Goal: Contribute content: Add original content to the website for others to see

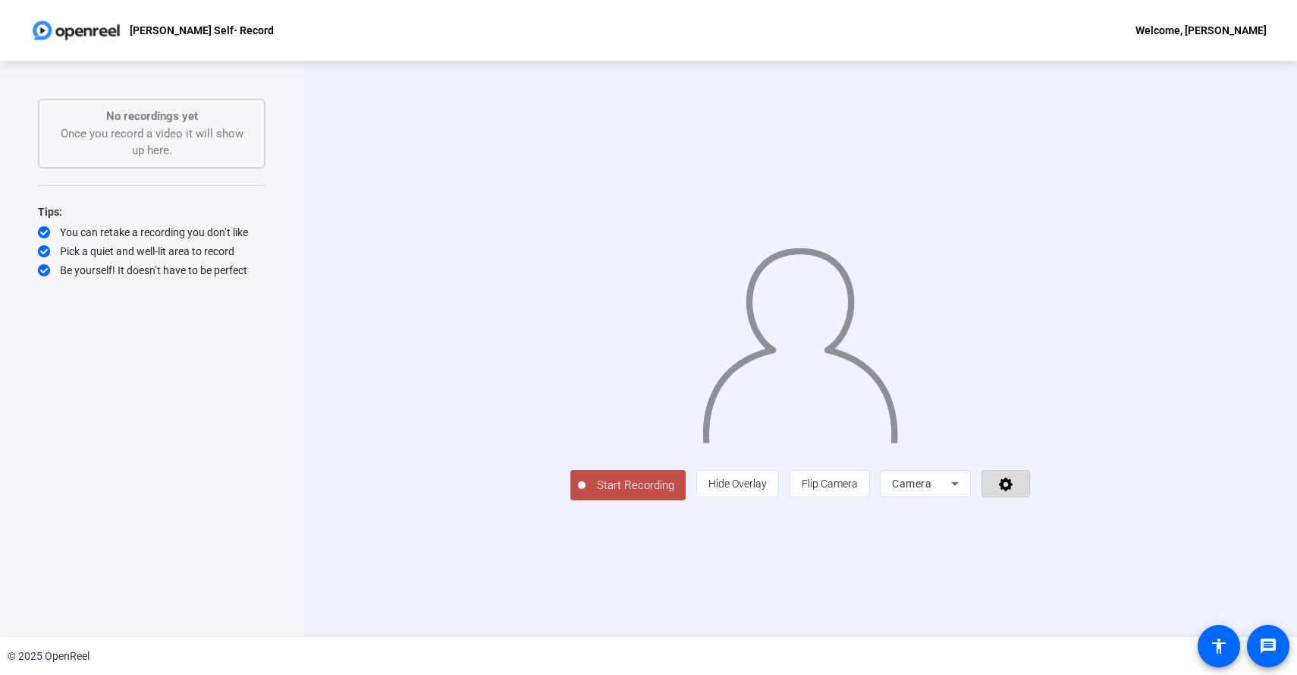
click at [1013, 491] on icon at bounding box center [1006, 484] width 14 height 14
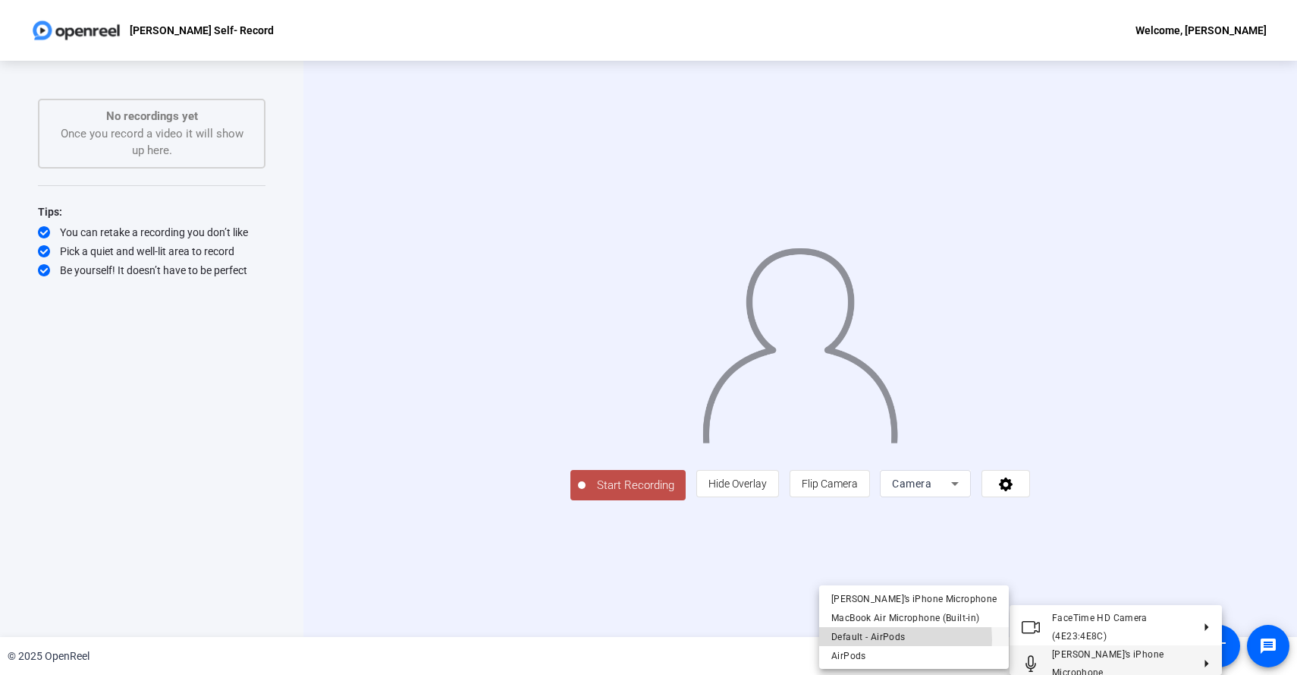
click at [876, 639] on span "Default - AirPods" at bounding box center [869, 636] width 74 height 11
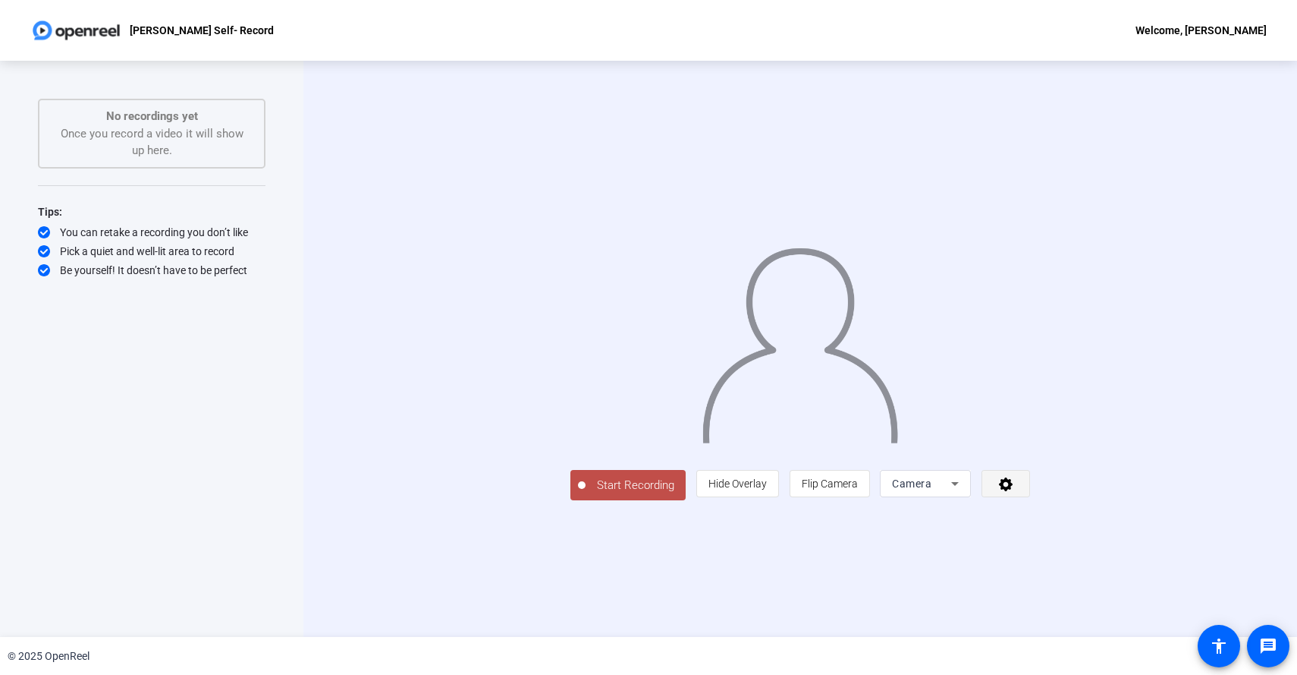
click at [1030, 502] on span at bounding box center [1006, 483] width 47 height 36
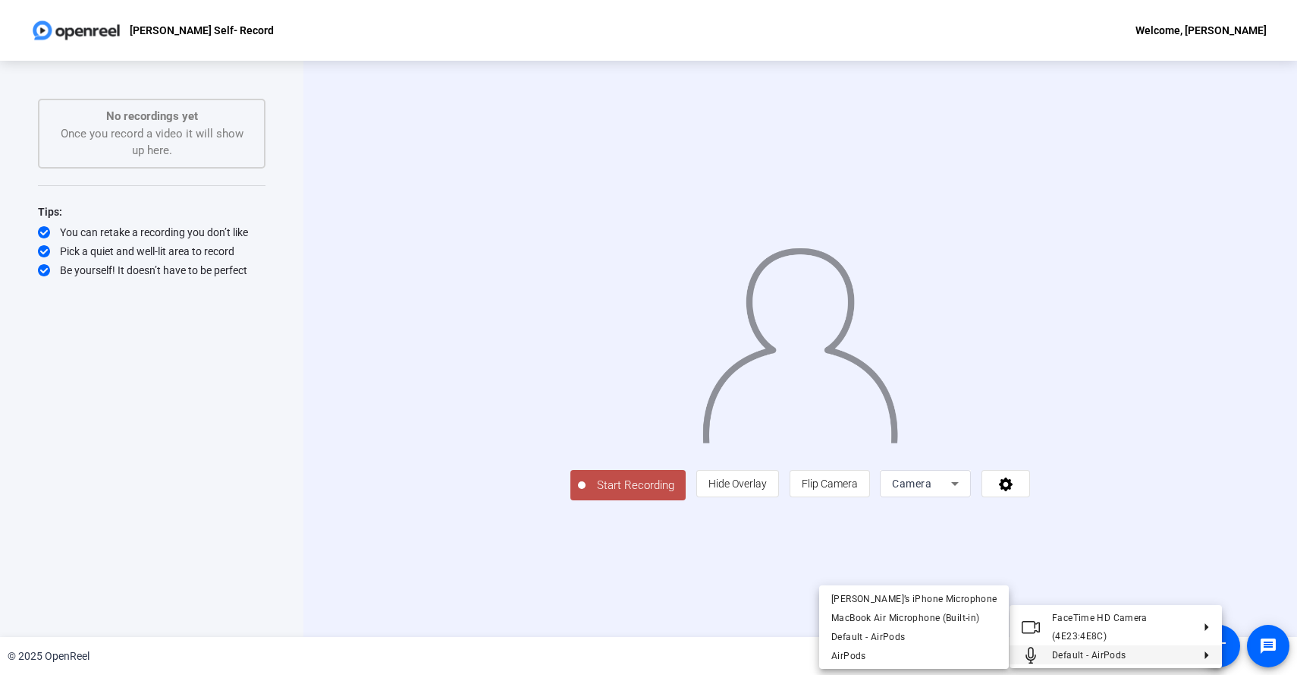
click at [1090, 657] on span "Default - AirPods" at bounding box center [1089, 654] width 74 height 11
click at [907, 655] on span "AirPods" at bounding box center [914, 655] width 165 height 18
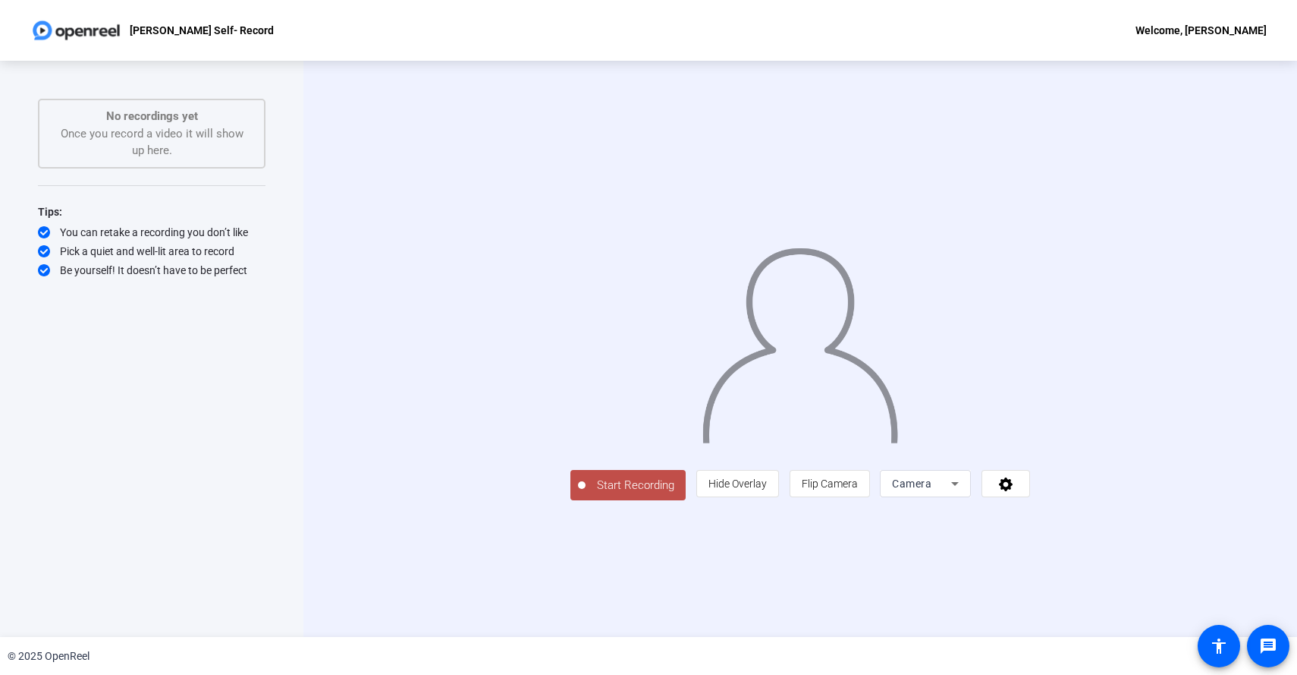
click at [216, 467] on div "Start Recording No recordings yet Once you record a video it will show up here.…" at bounding box center [152, 333] width 228 height 468
click at [586, 494] on span "Start Recording" at bounding box center [636, 484] width 100 height 17
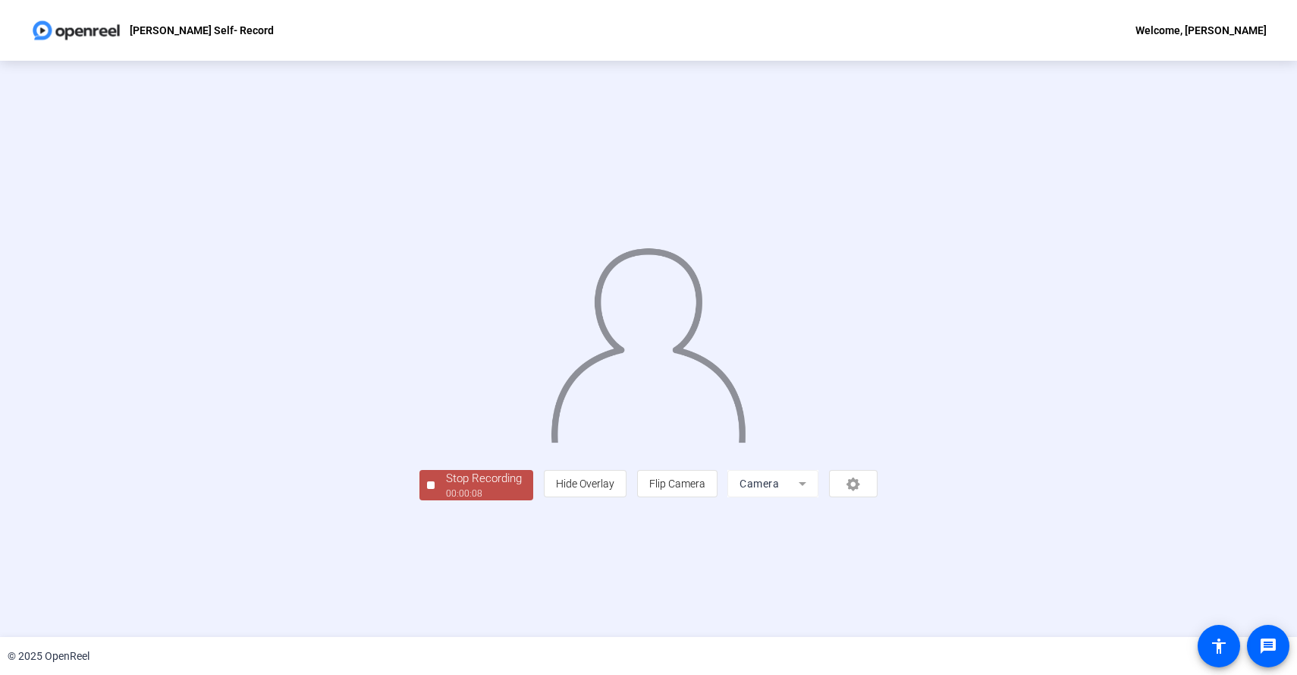
click at [427, 489] on div at bounding box center [431, 485] width 8 height 8
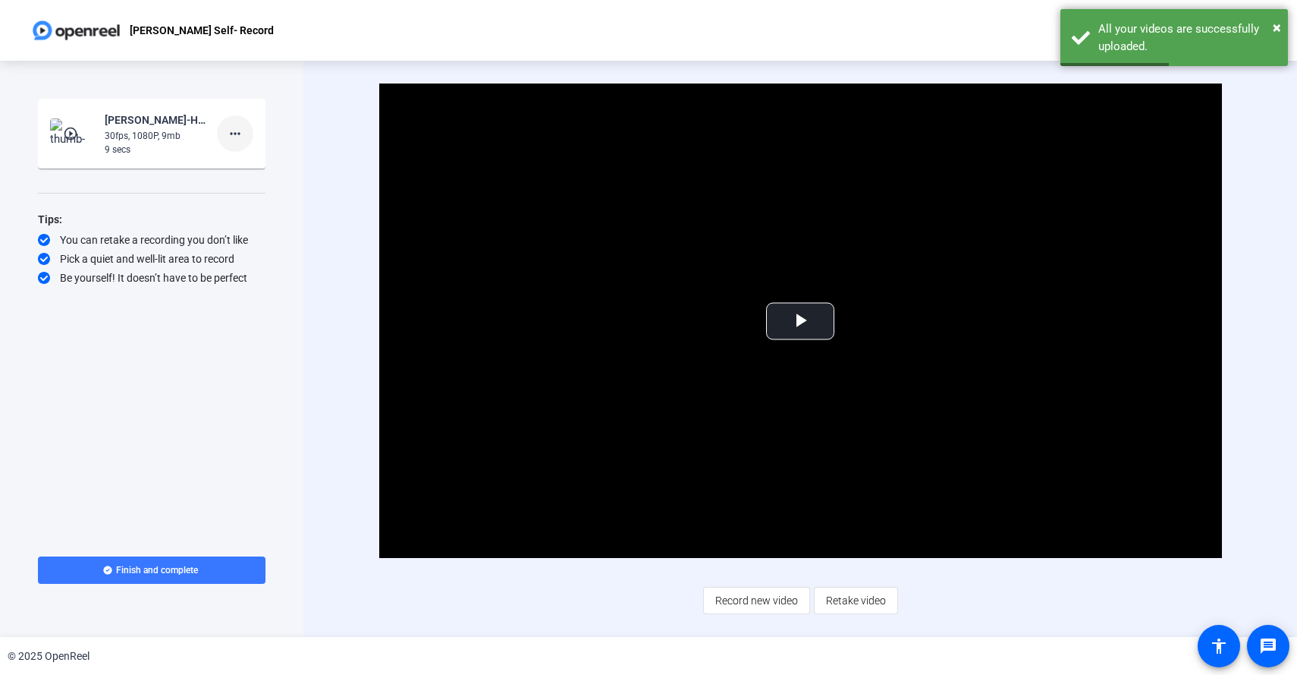
click at [238, 135] on mat-icon "more_horiz" at bounding box center [235, 133] width 18 height 18
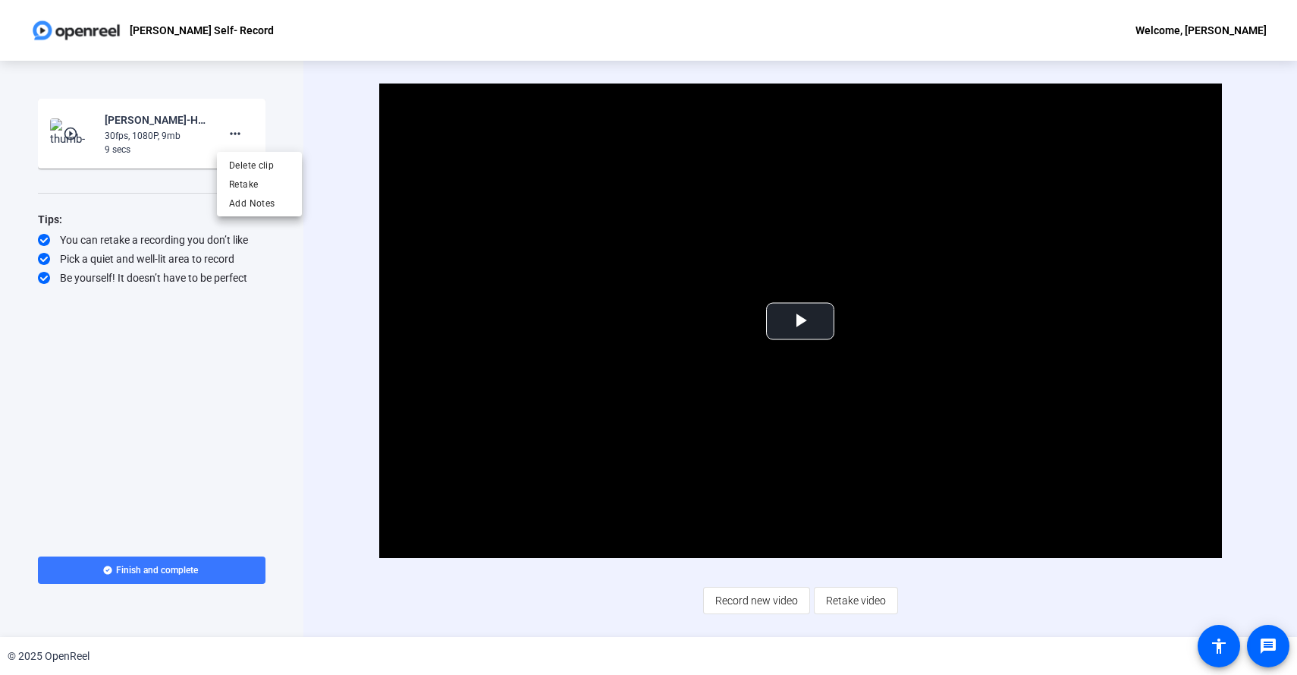
click at [118, 121] on div at bounding box center [648, 337] width 1297 height 675
click at [66, 134] on mat-icon "play_circle_outline" at bounding box center [72, 133] width 18 height 15
click at [800, 321] on span "Video Player" at bounding box center [800, 321] width 0 height 0
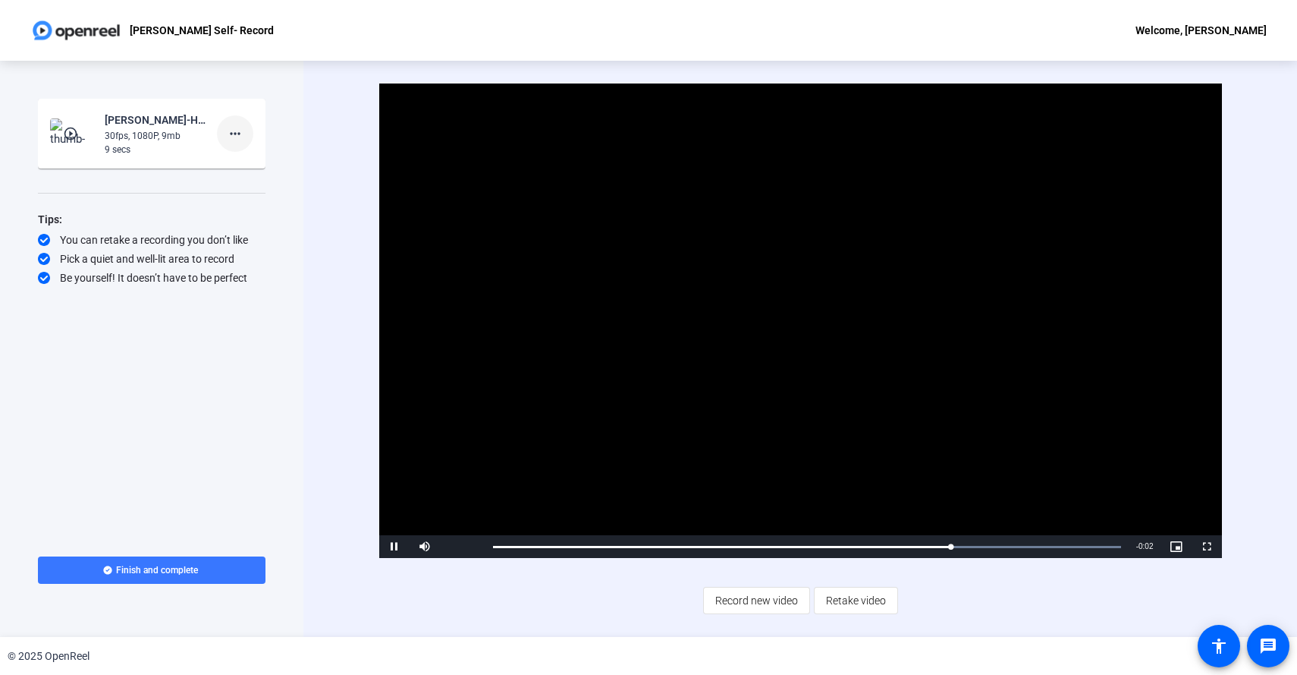
click at [237, 134] on mat-icon "more_horiz" at bounding box center [235, 133] width 18 height 18
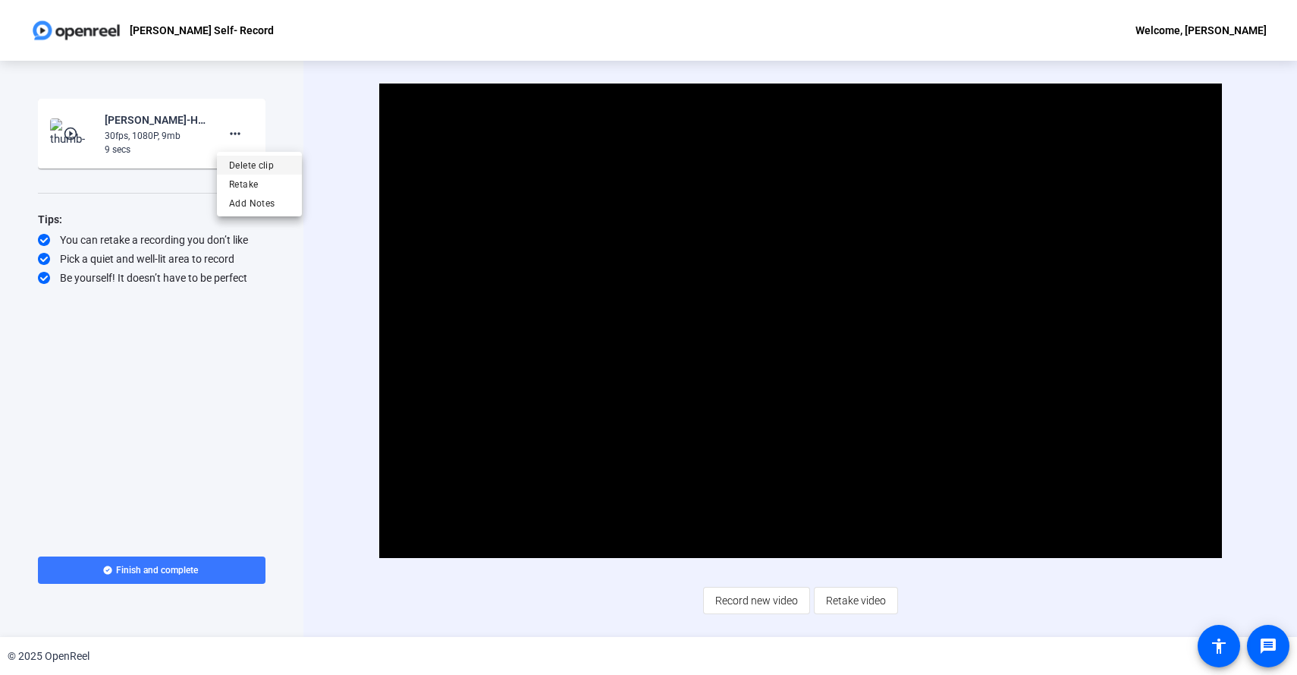
click at [241, 170] on span "Delete clip" at bounding box center [259, 165] width 61 height 18
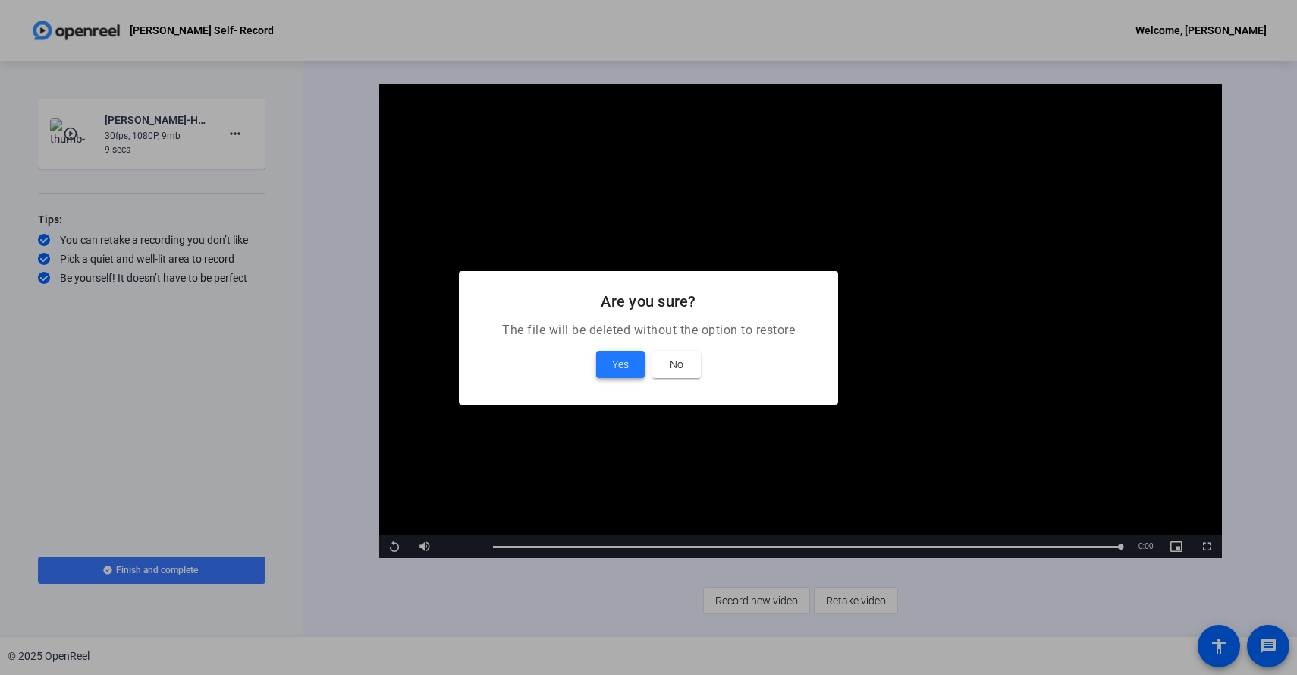
click at [618, 364] on span "Yes" at bounding box center [620, 364] width 17 height 18
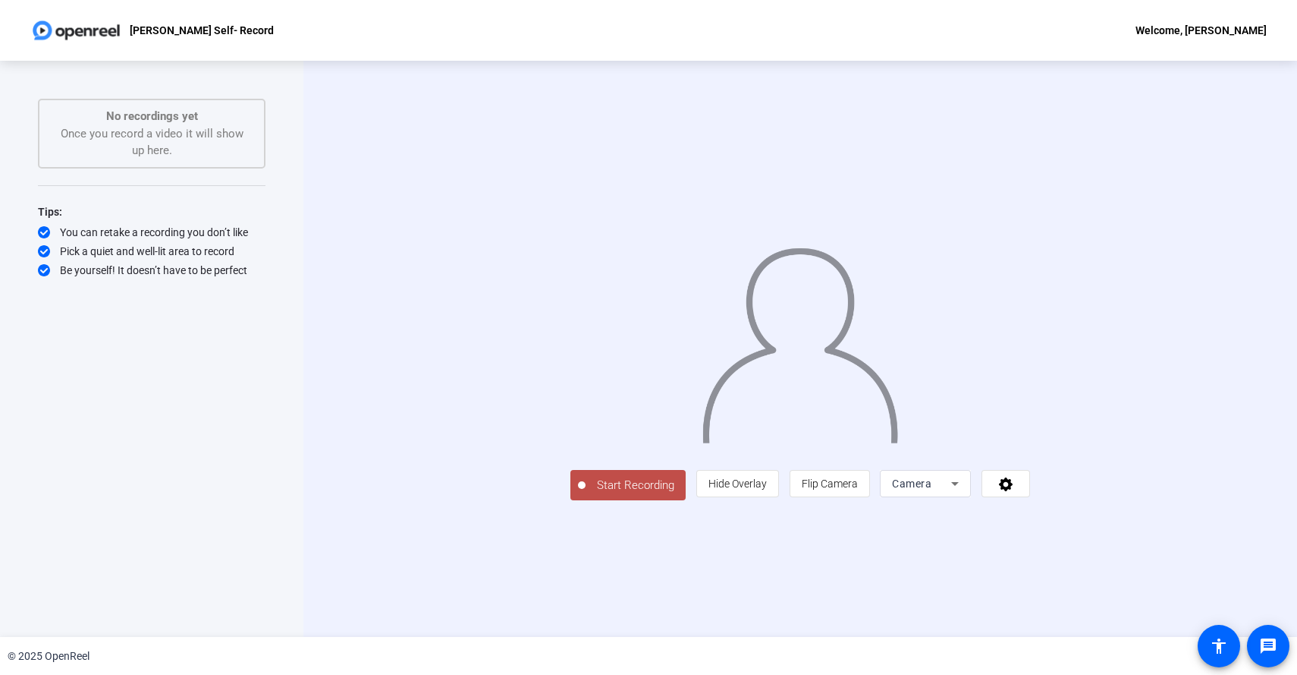
click at [586, 494] on span "Start Recording" at bounding box center [636, 484] width 100 height 17
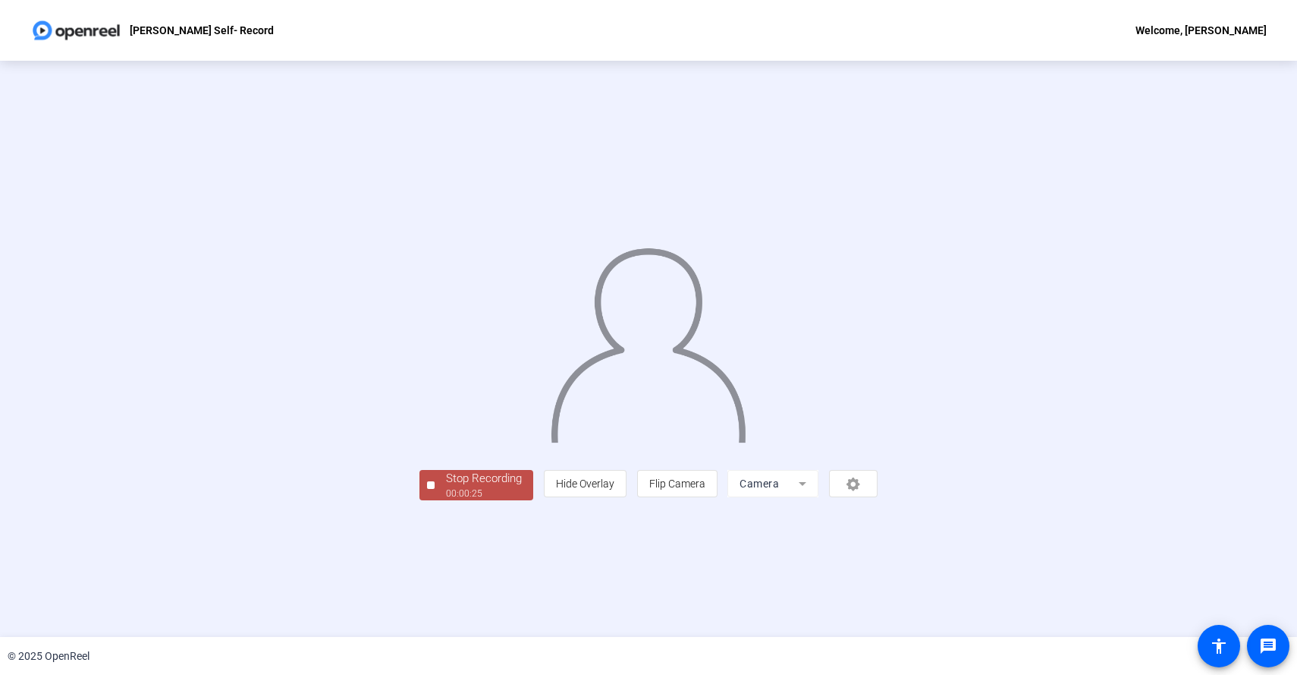
click at [446, 500] on div "00:00:25" at bounding box center [484, 493] width 76 height 14
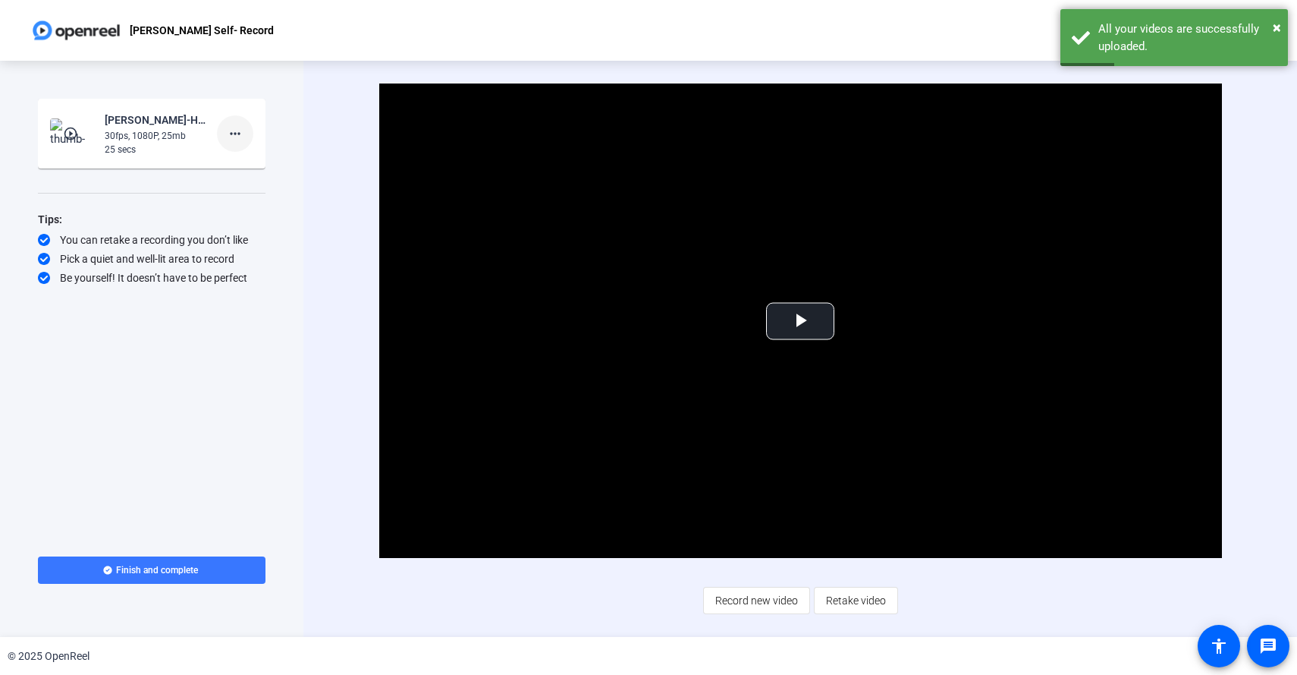
click at [235, 137] on mat-icon "more_horiz" at bounding box center [235, 133] width 18 height 18
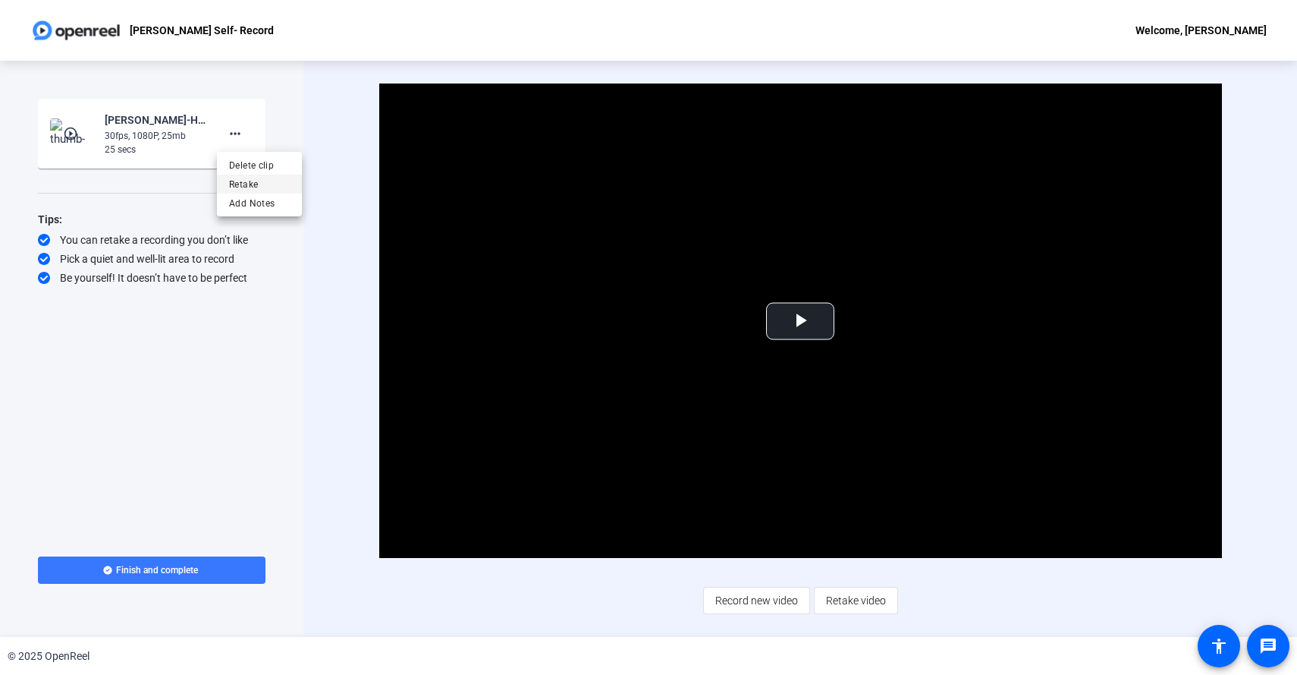
click at [244, 185] on span "Retake" at bounding box center [259, 184] width 61 height 18
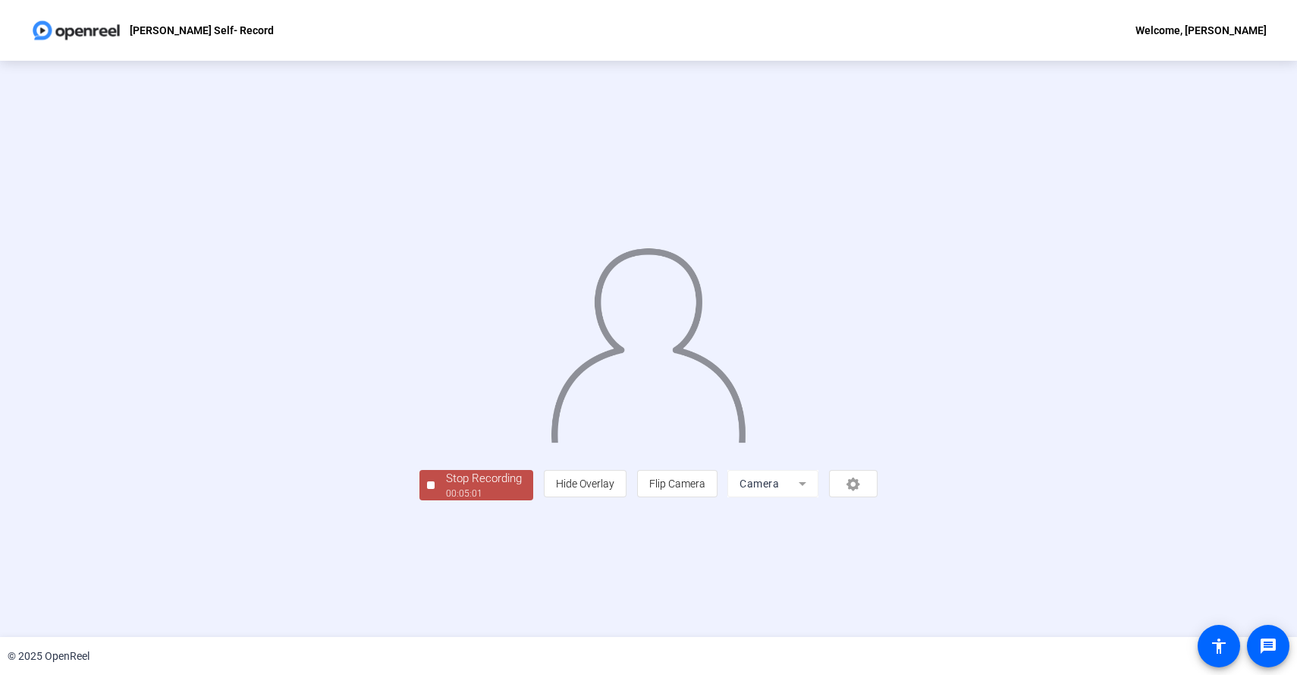
click at [427, 489] on div at bounding box center [431, 485] width 8 height 8
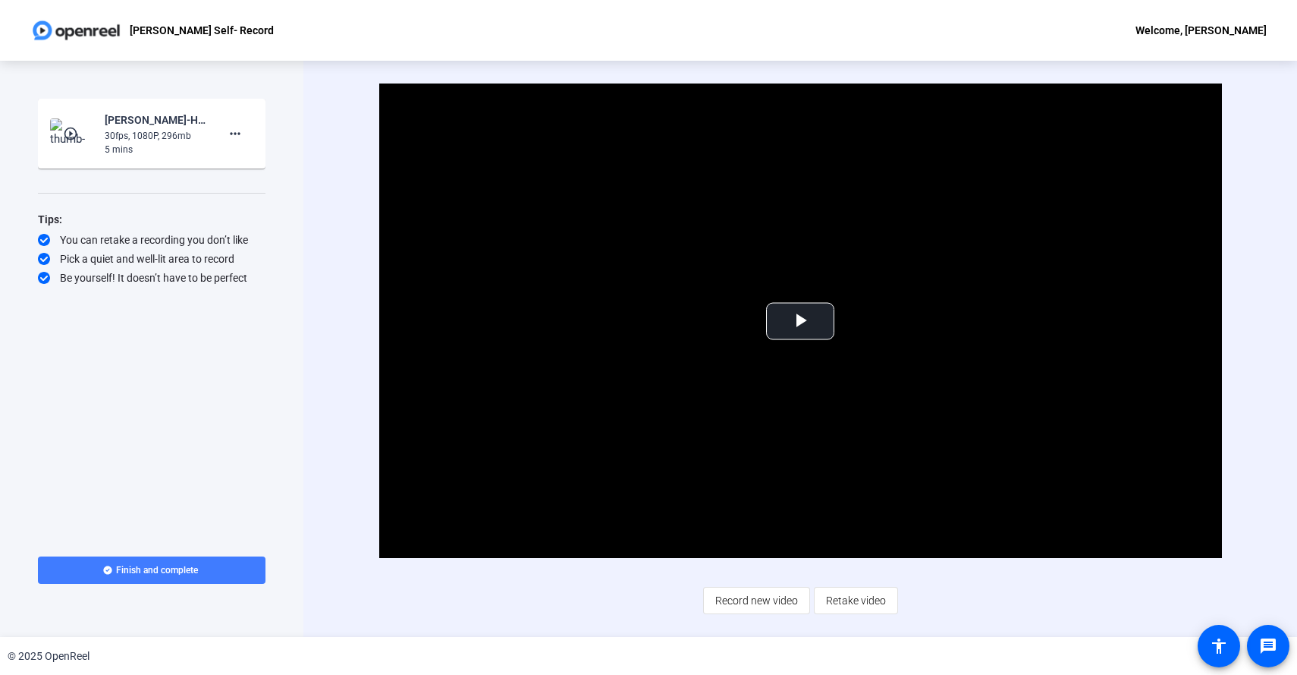
click at [140, 575] on span "Finish and complete" at bounding box center [157, 570] width 82 height 12
